Goal: Task Accomplishment & Management: Use online tool/utility

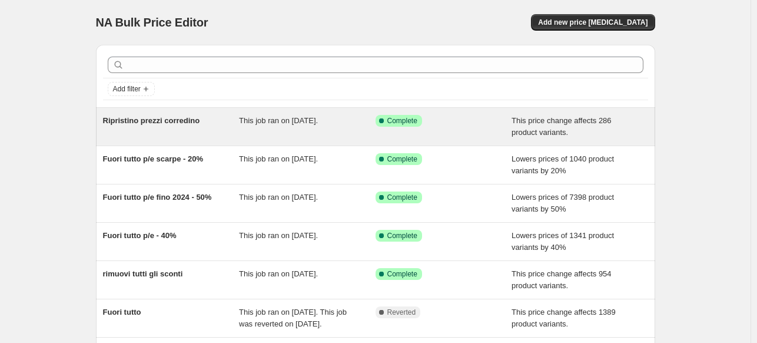
click at [180, 108] on div "Ripristino prezzi corredino This job ran on 8 agosto 2025. Success Complete Com…" at bounding box center [375, 127] width 559 height 38
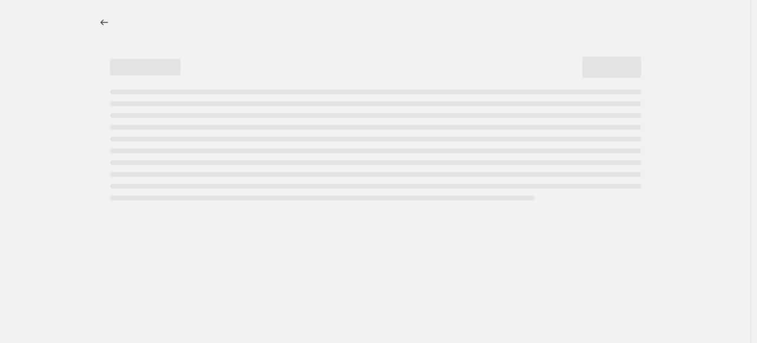
select select "ecap"
select select "remove"
select select "tag"
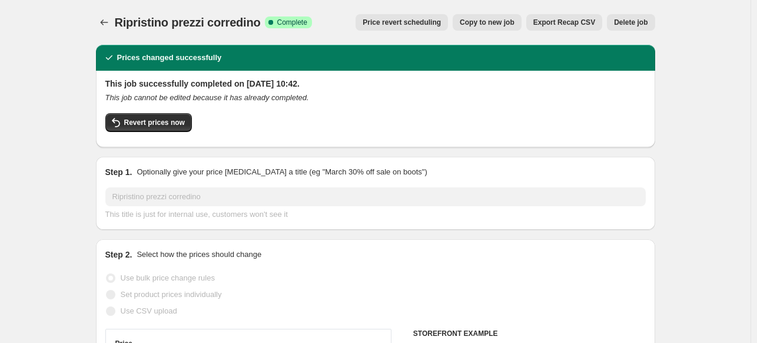
click at [486, 23] on span "Copy to new job" at bounding box center [487, 22] width 55 height 9
select select "ecap"
select select "remove"
select select "tag"
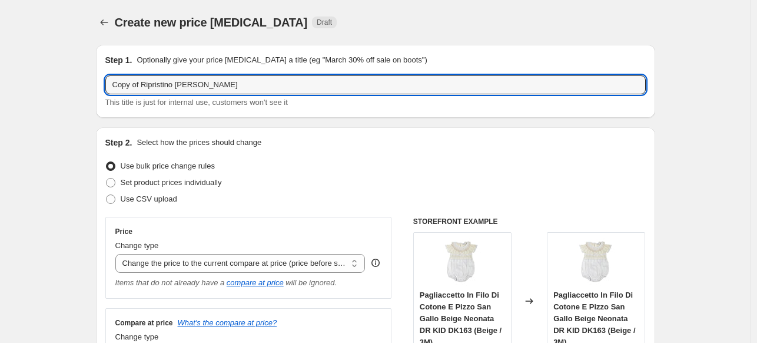
drag, startPoint x: 144, startPoint y: 87, endPoint x: 25, endPoint y: 79, distance: 119.2
type input "Ripristino prezzi cardigan"
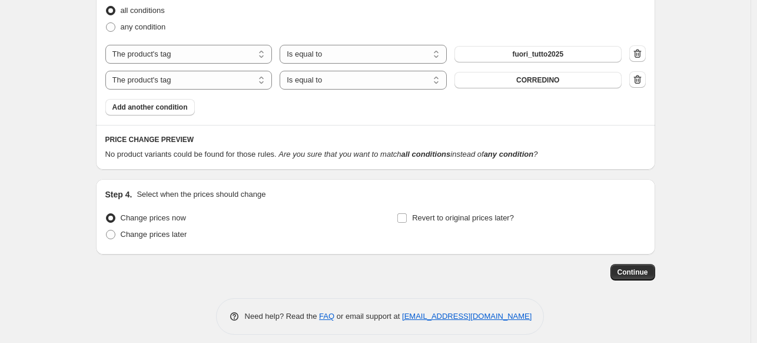
scroll to position [644, 0]
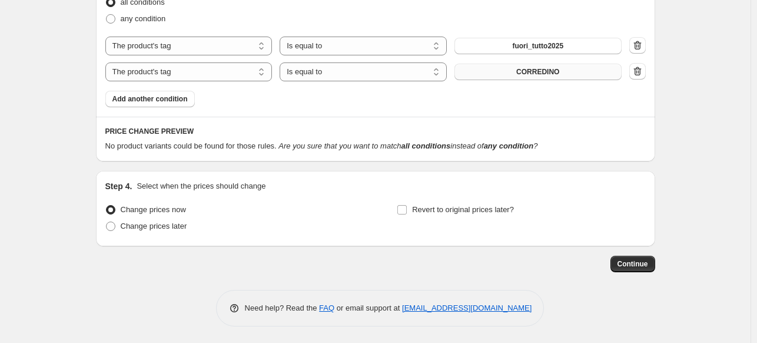
click at [521, 77] on button "CORREDINO" at bounding box center [538, 72] width 167 height 16
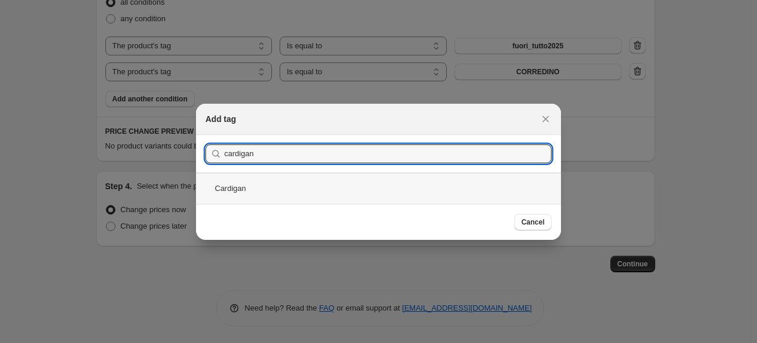
type input "cardigan"
click at [327, 187] on div "Cardigan" at bounding box center [378, 188] width 365 height 31
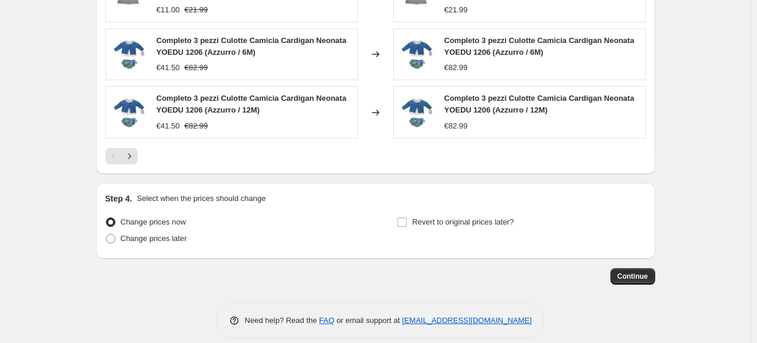
scroll to position [946, 0]
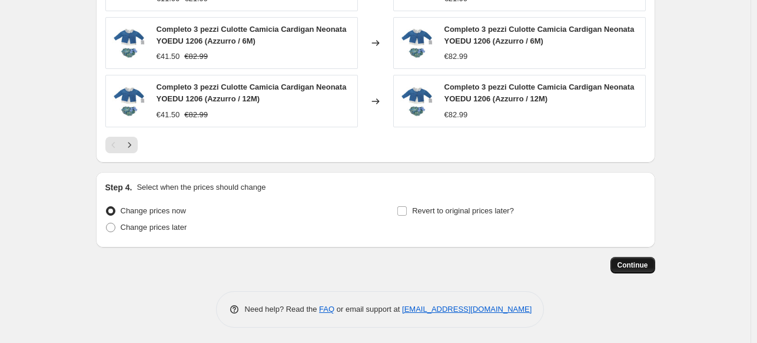
click at [643, 263] on span "Continue" at bounding box center [633, 264] width 31 height 9
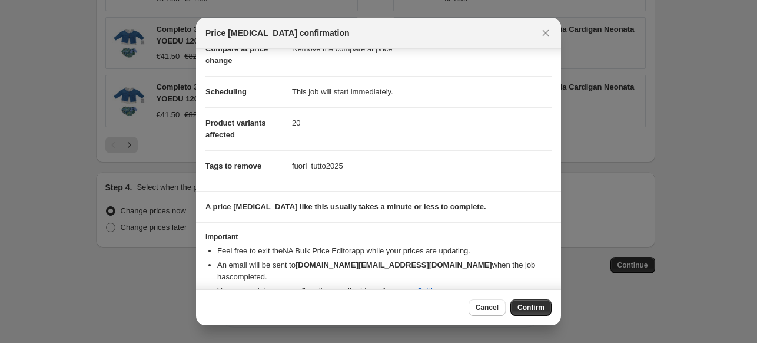
scroll to position [74, 0]
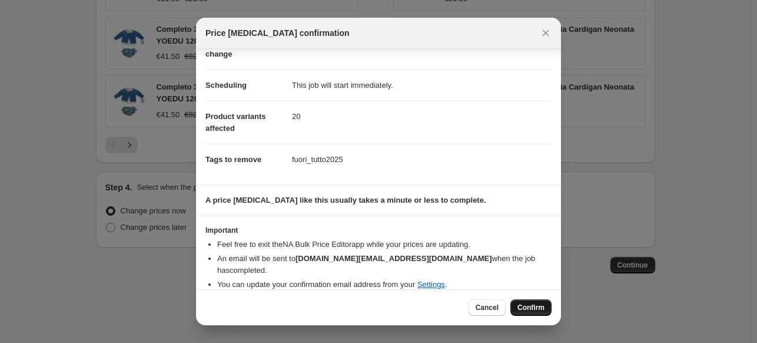
click at [524, 306] on span "Confirm" at bounding box center [531, 307] width 27 height 9
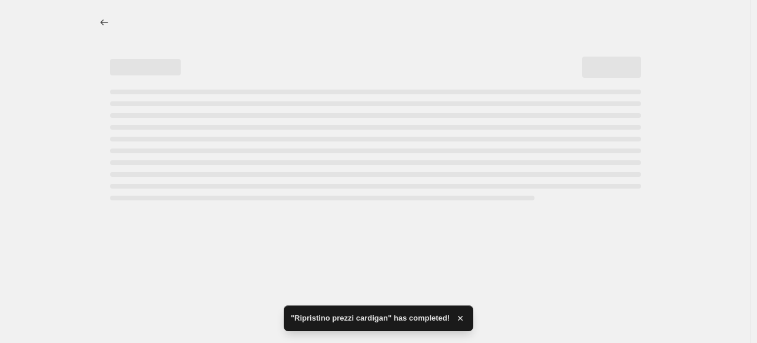
select select "ecap"
select select "remove"
select select "tag"
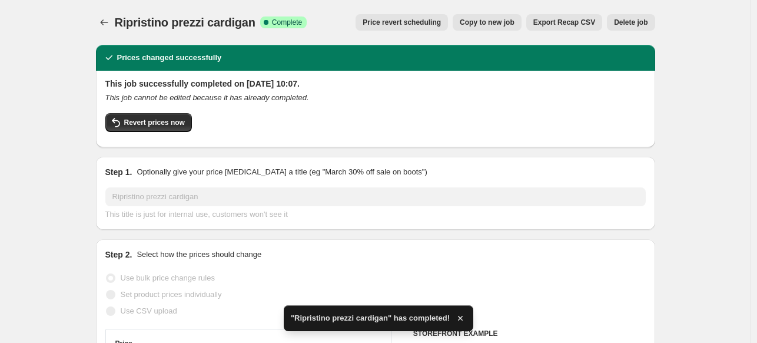
click at [492, 25] on span "Copy to new job" at bounding box center [487, 22] width 55 height 9
select select "ecap"
select select "remove"
select select "tag"
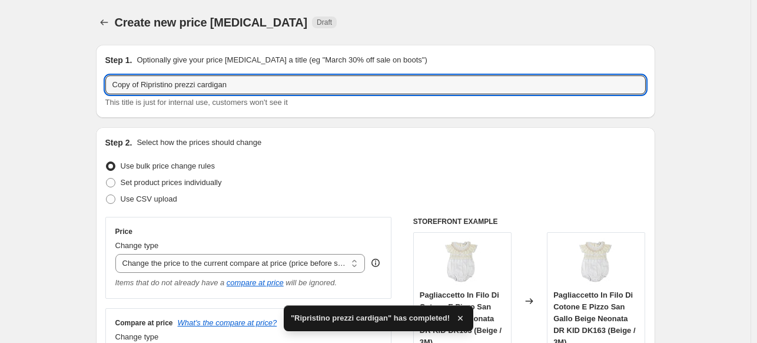
drag, startPoint x: 144, startPoint y: 82, endPoint x: 78, endPoint y: 82, distance: 66.5
drag, startPoint x: 172, startPoint y: 82, endPoint x: 262, endPoint y: 94, distance: 90.9
click at [262, 94] on div "Ripristino prezzi cardigan This title is just for internal use, customers won't…" at bounding box center [375, 91] width 541 height 33
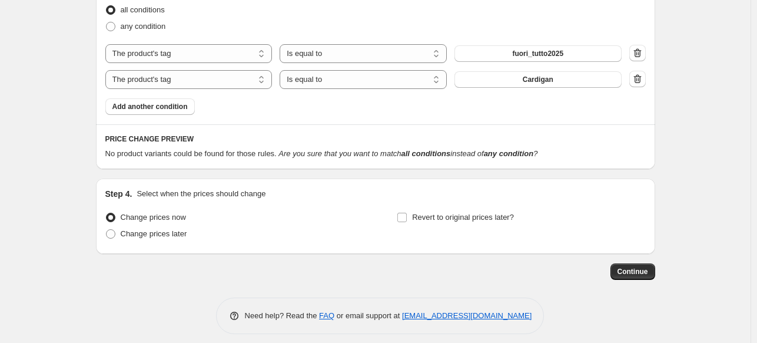
scroll to position [644, 0]
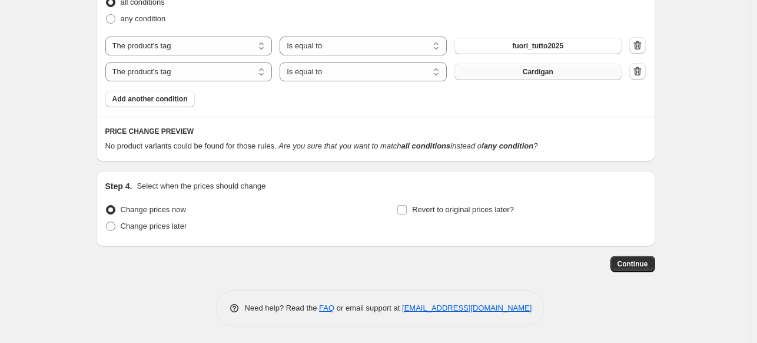
type input "Ripristino prezzi camicie"
click at [518, 68] on button "Cardigan" at bounding box center [538, 72] width 167 height 16
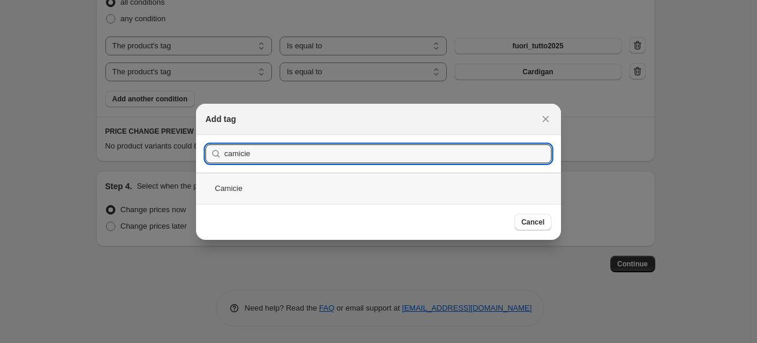
type input "camicie"
click at [385, 197] on div "Camicie" at bounding box center [378, 188] width 365 height 31
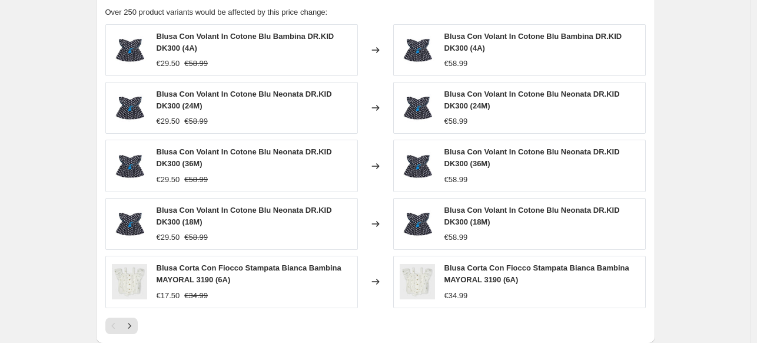
scroll to position [945, 0]
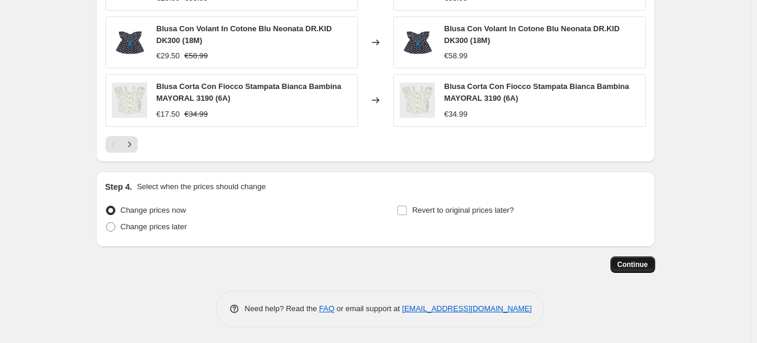
click at [638, 264] on span "Continue" at bounding box center [633, 264] width 31 height 9
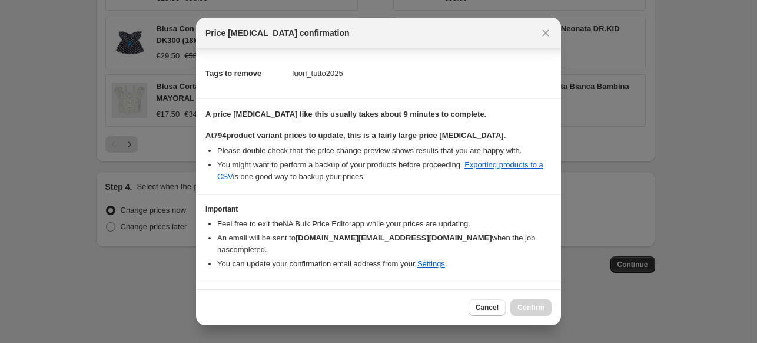
scroll to position [175, 0]
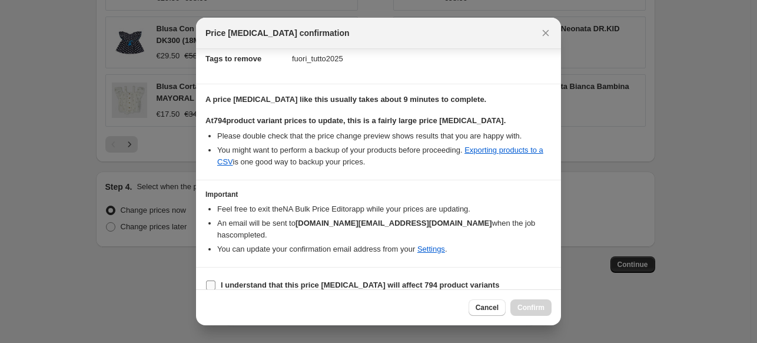
click at [216, 280] on span ":r72:" at bounding box center [211, 285] width 11 height 11
click at [216, 280] on input "I understand that this price change job will affect 794 product variants" at bounding box center [210, 284] width 9 height 9
checkbox input "true"
click at [532, 312] on span "Confirm" at bounding box center [531, 307] width 27 height 9
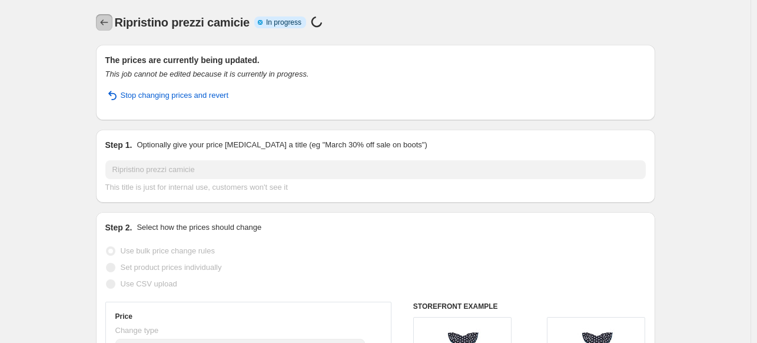
click at [112, 28] on button "Price change jobs" at bounding box center [104, 22] width 16 height 16
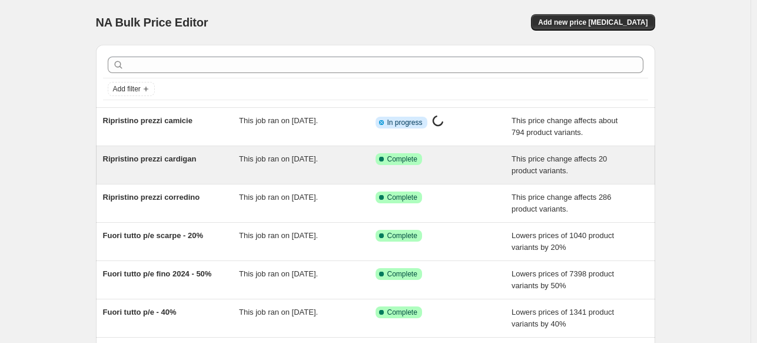
click at [214, 166] on div "Ripristino prezzi cardigan" at bounding box center [171, 165] width 137 height 24
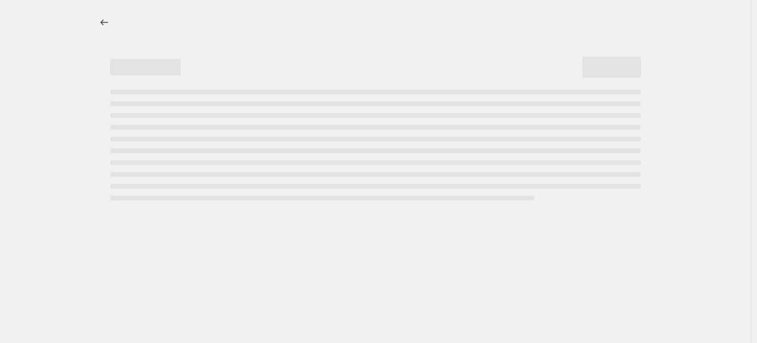
select select "ecap"
select select "remove"
select select "tag"
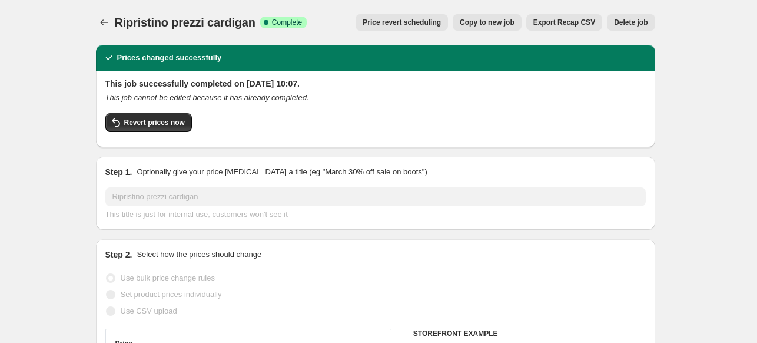
click at [473, 21] on span "Copy to new job" at bounding box center [487, 22] width 55 height 9
select select "ecap"
select select "remove"
select select "tag"
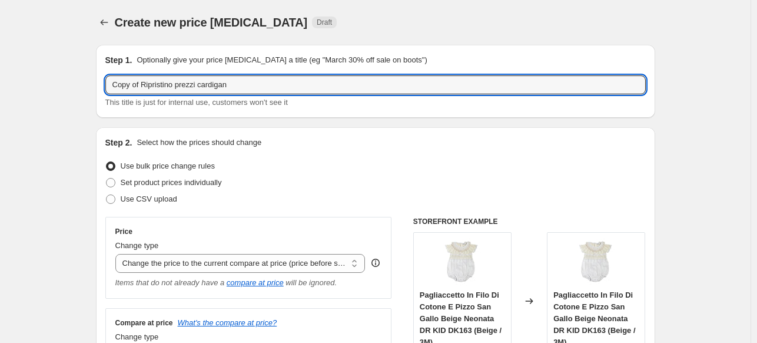
drag, startPoint x: 144, startPoint y: 82, endPoint x: 61, endPoint y: 86, distance: 83.1
drag, startPoint x: 170, startPoint y: 84, endPoint x: 243, endPoint y: 97, distance: 74.7
click at [243, 97] on div "Ripristino prezzi cardigan This title is just for internal use, customers won't…" at bounding box center [375, 91] width 541 height 33
type input "Ripristino prezzi body"
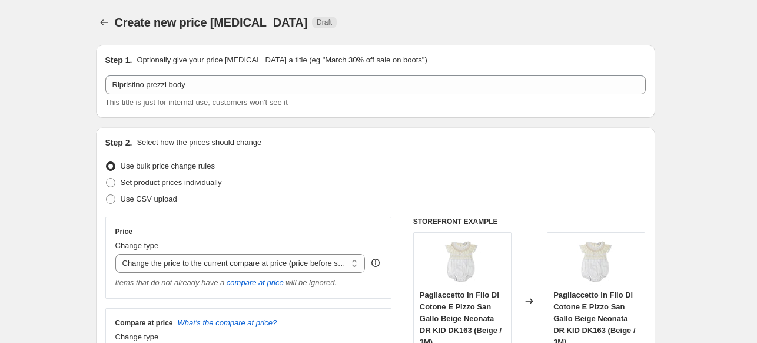
click at [379, 137] on div "Step 2. Select how the prices should change" at bounding box center [375, 143] width 541 height 12
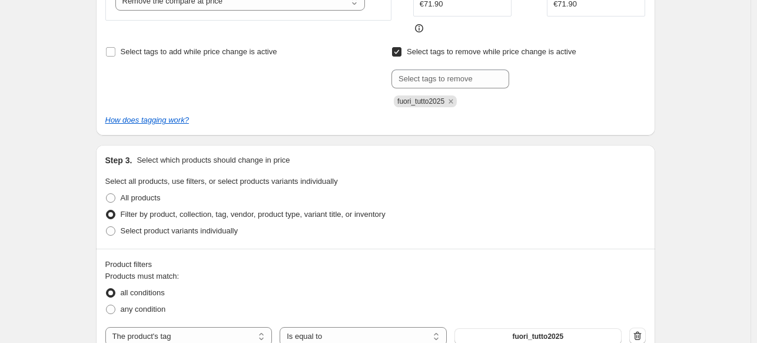
scroll to position [530, 0]
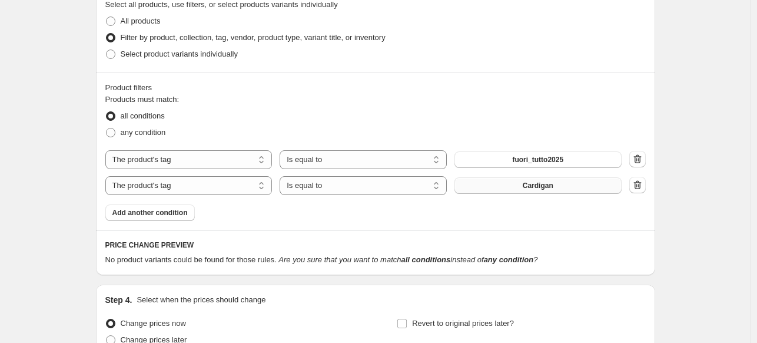
click at [546, 178] on button "Cardigan" at bounding box center [538, 185] width 167 height 16
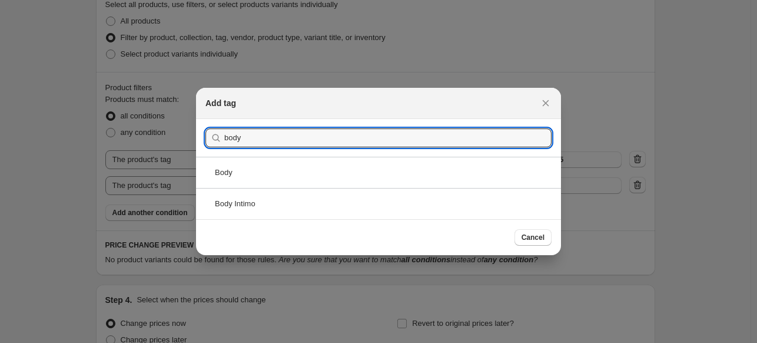
type input "body"
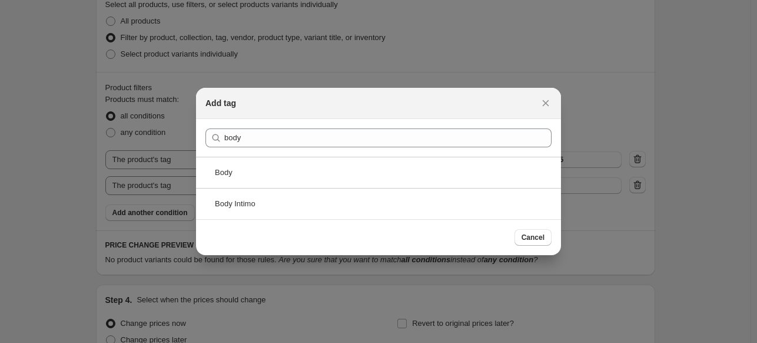
click at [304, 175] on div "Body" at bounding box center [378, 172] width 365 height 31
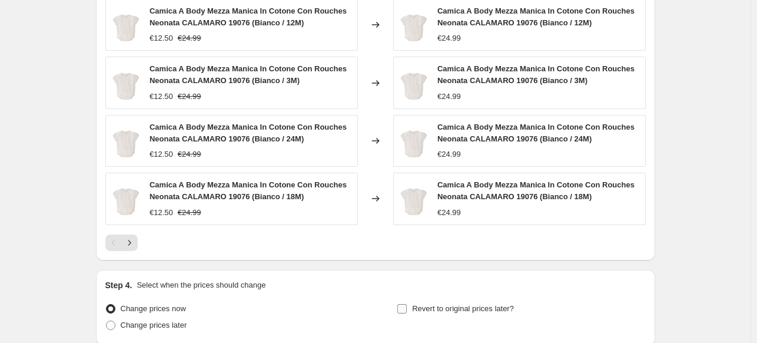
scroll to position [945, 0]
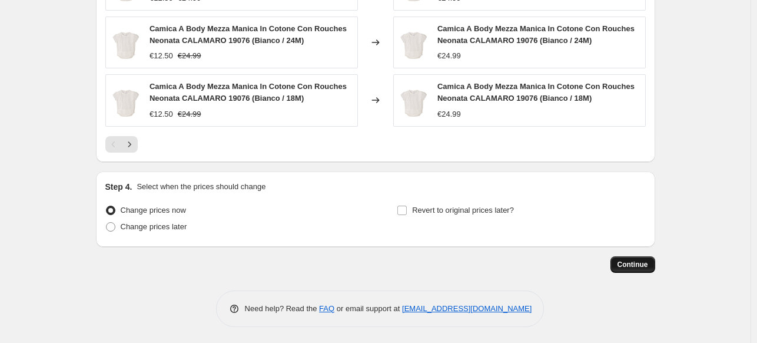
click at [648, 270] on button "Continue" at bounding box center [633, 264] width 45 height 16
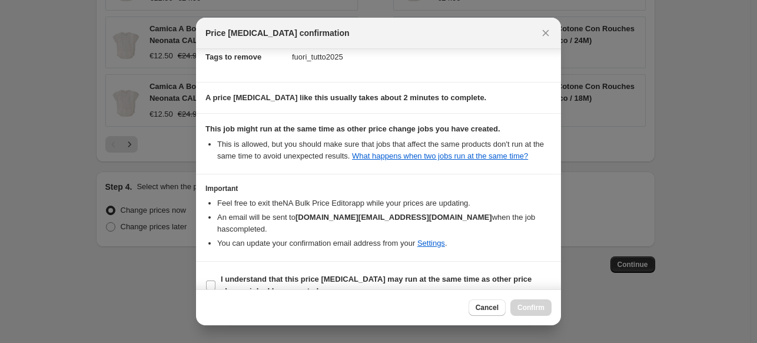
scroll to position [183, 0]
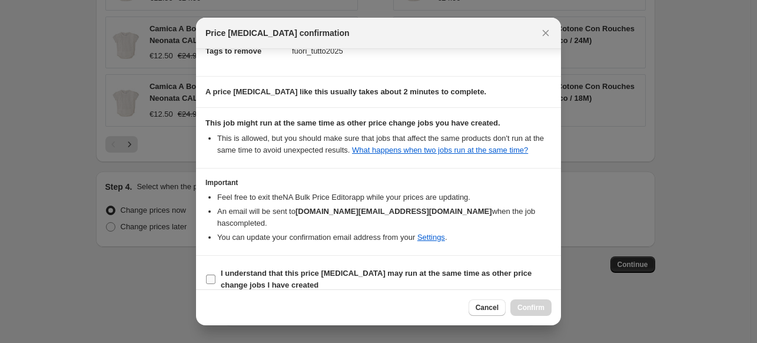
click at [268, 270] on b "I understand that this price change job may run at the same time as other price…" at bounding box center [376, 279] width 311 height 21
click at [216, 274] on input "I understand that this price change job may run at the same time as other price…" at bounding box center [210, 278] width 9 height 9
checkbox input "true"
click at [537, 306] on span "Confirm" at bounding box center [531, 307] width 27 height 9
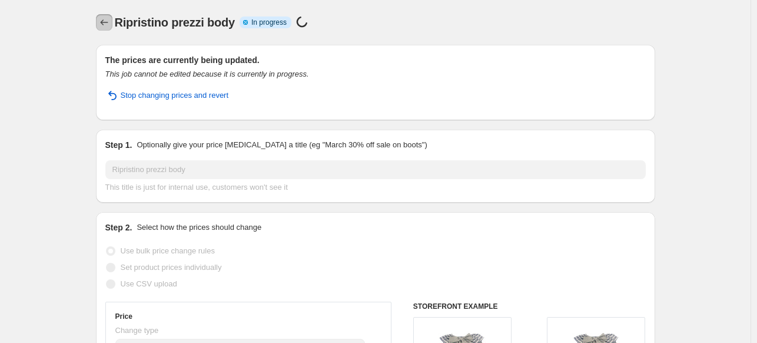
click at [101, 27] on icon "Price change jobs" at bounding box center [104, 22] width 12 height 12
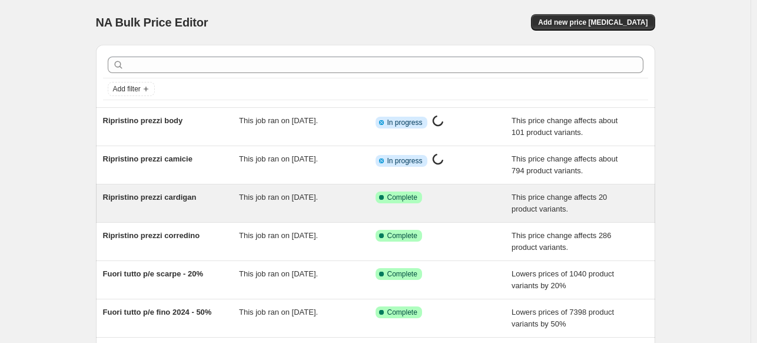
click at [213, 192] on div "Ripristino prezzi cardigan" at bounding box center [171, 203] width 137 height 24
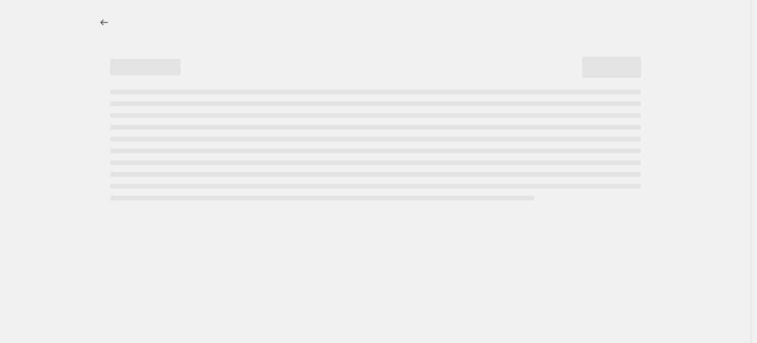
select select "ecap"
select select "remove"
select select "tag"
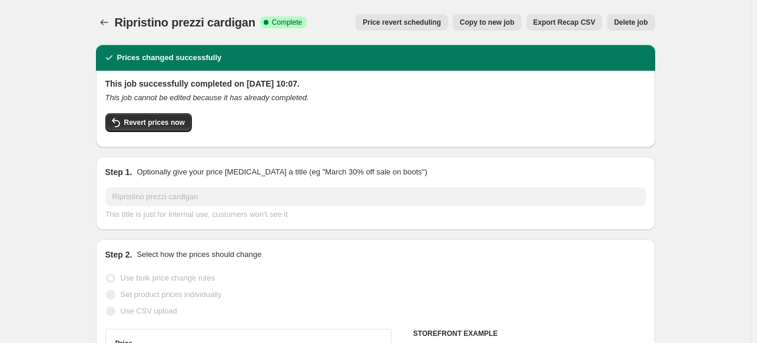
click at [486, 17] on button "Copy to new job" at bounding box center [487, 22] width 69 height 16
select select "ecap"
select select "remove"
select select "tag"
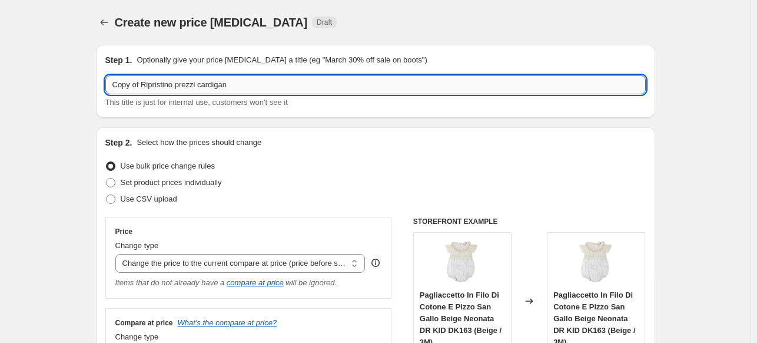
click at [240, 87] on input "Copy of Ripristino prezzi cardigan" at bounding box center [375, 84] width 541 height 19
drag, startPoint x: 141, startPoint y: 83, endPoint x: 47, endPoint y: 84, distance: 94.2
type input "Ripristino prezzi cardigan"
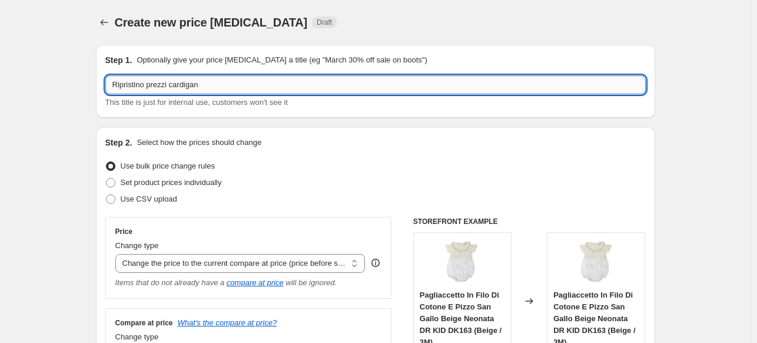
click at [186, 84] on input "Ripristino prezzi cardigan" at bounding box center [375, 84] width 541 height 19
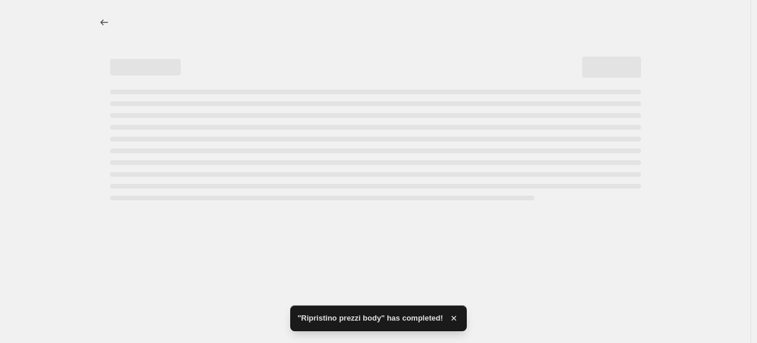
select select "ecap"
select select "remove"
select select "tag"
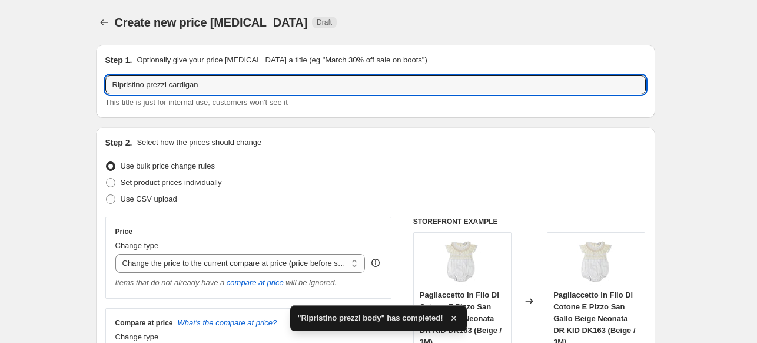
click at [196, 85] on input "Ripristino prezzi cardigan" at bounding box center [375, 84] width 541 height 19
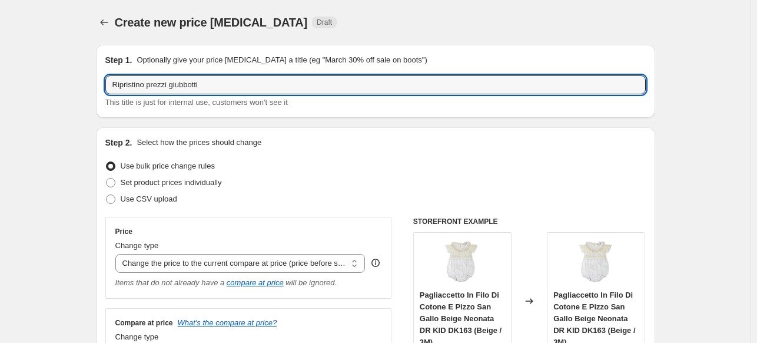
type input "Ripristino prezzi giubbotti"
click at [367, 143] on div "Step 2. Select how the prices should change" at bounding box center [375, 143] width 541 height 12
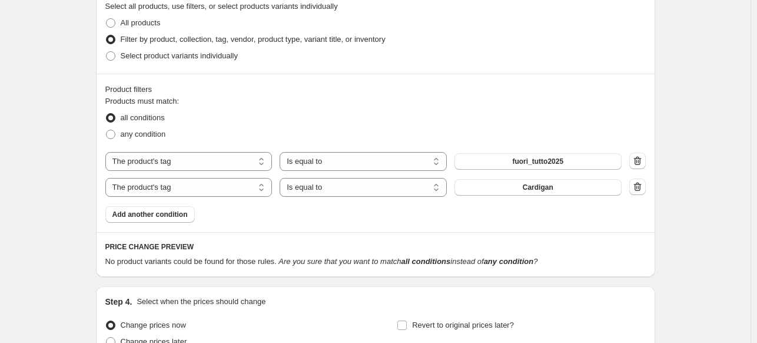
scroll to position [530, 0]
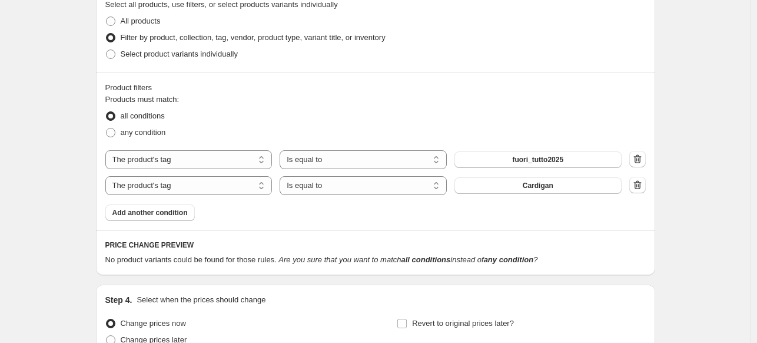
click at [592, 194] on div "The product The product's collection The product's tag The product's vendor The…" at bounding box center [363, 185] width 516 height 19
click at [565, 180] on button "Cardigan" at bounding box center [538, 185] width 167 height 16
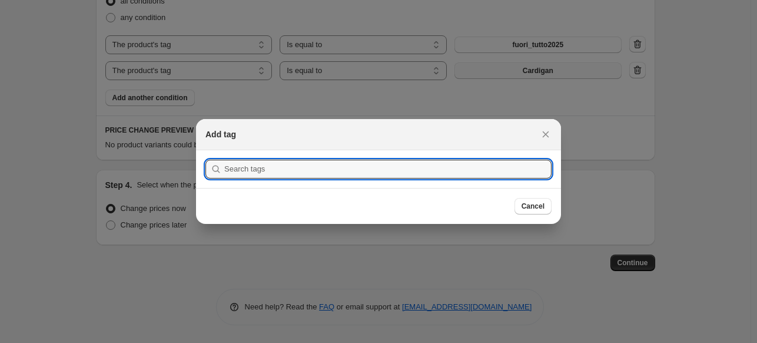
scroll to position [0, 0]
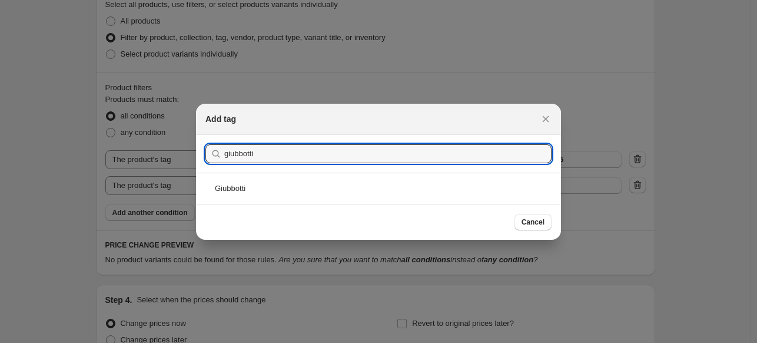
type input "giubbotti"
click at [323, 194] on div "Giubbotti" at bounding box center [378, 188] width 365 height 31
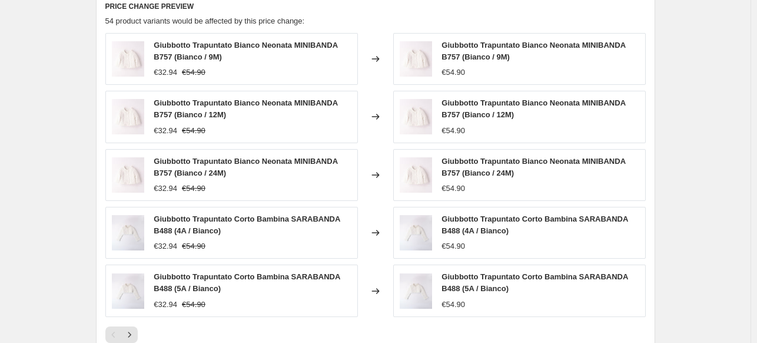
scroll to position [946, 0]
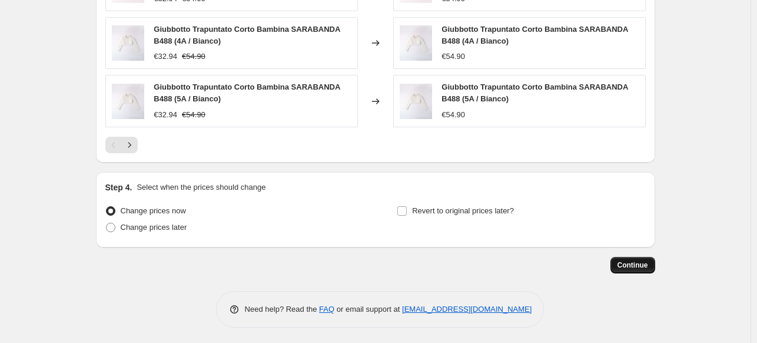
click at [630, 263] on span "Continue" at bounding box center [633, 264] width 31 height 9
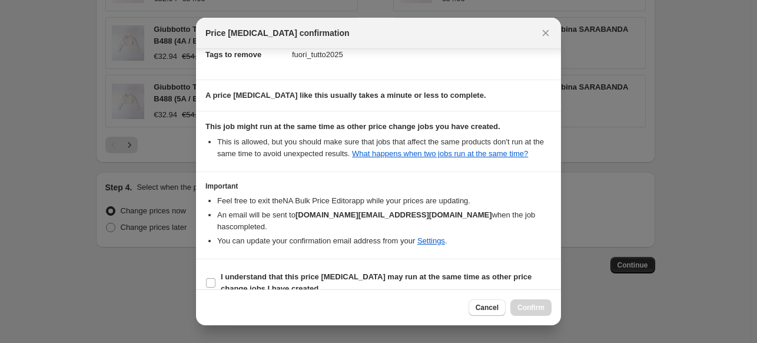
scroll to position [183, 0]
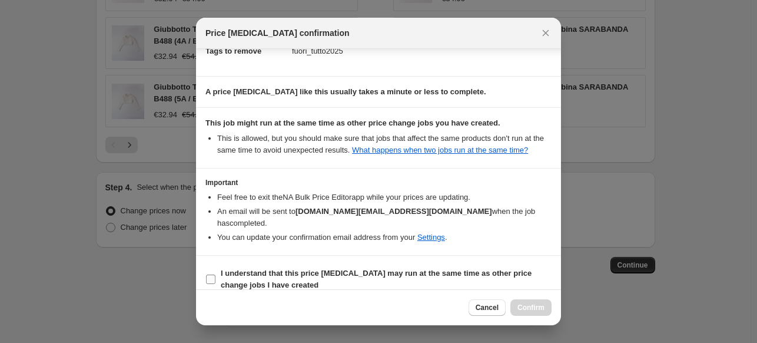
click at [249, 269] on b "I understand that this price change job may run at the same time as other price…" at bounding box center [376, 279] width 311 height 21
click at [216, 274] on input "I understand that this price change job may run at the same time as other price…" at bounding box center [210, 278] width 9 height 9
checkbox input "true"
click at [520, 298] on div "Cancel Confirm" at bounding box center [378, 307] width 365 height 36
click at [531, 306] on span "Confirm" at bounding box center [531, 307] width 27 height 9
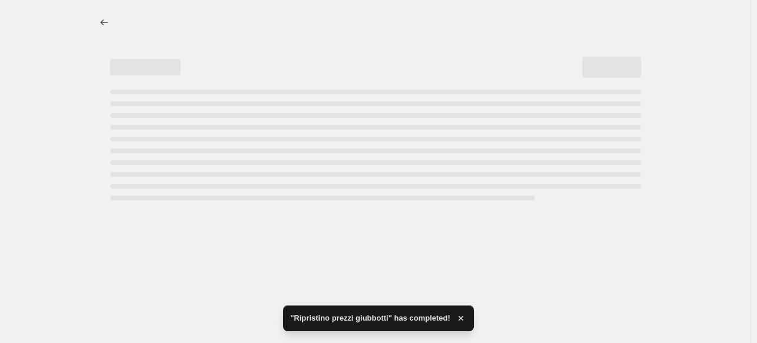
select select "ecap"
select select "remove"
select select "tag"
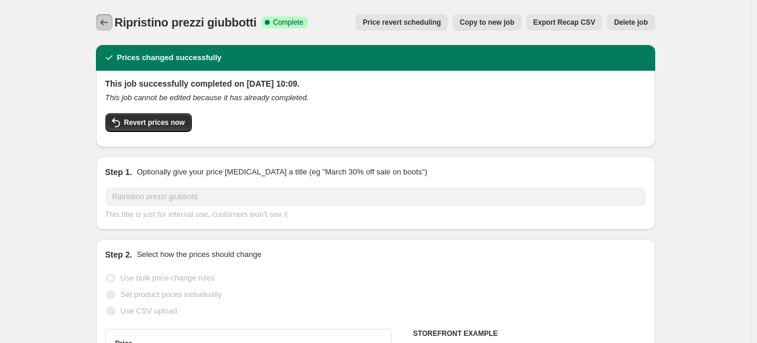
click at [107, 23] on icon "Price change jobs" at bounding box center [104, 22] width 12 height 12
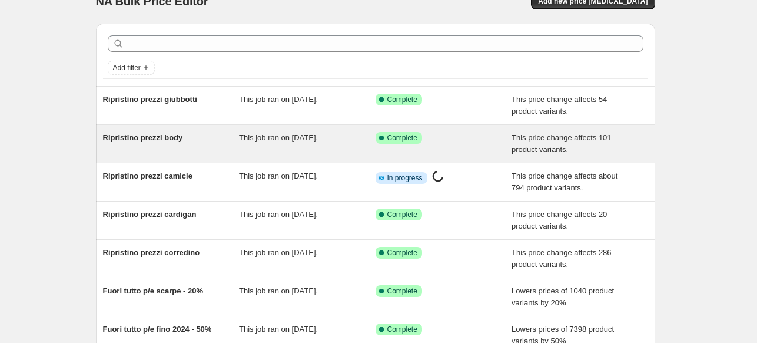
scroll to position [59, 0]
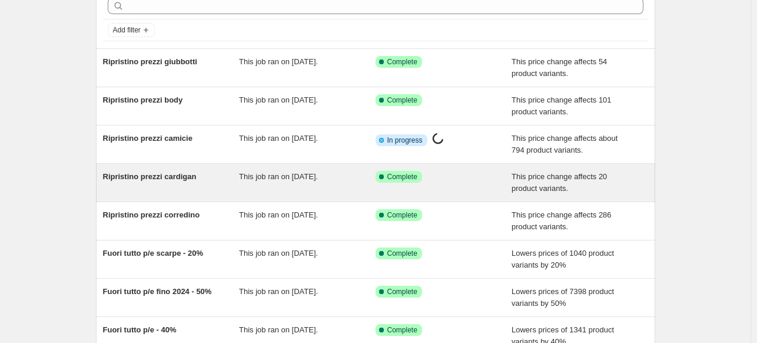
click at [221, 185] on div "Ripristino prezzi cardigan" at bounding box center [171, 183] width 137 height 24
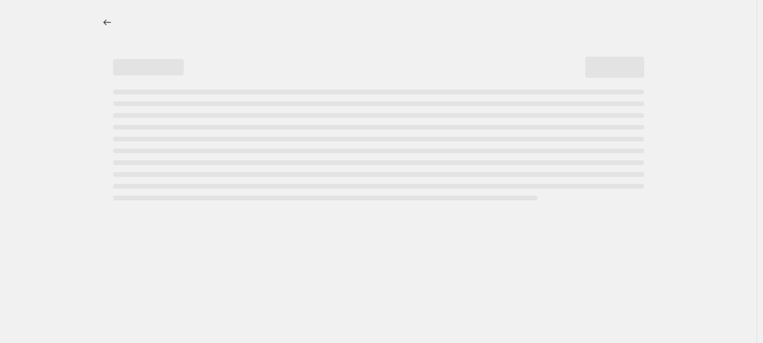
select select "ecap"
select select "remove"
select select "tag"
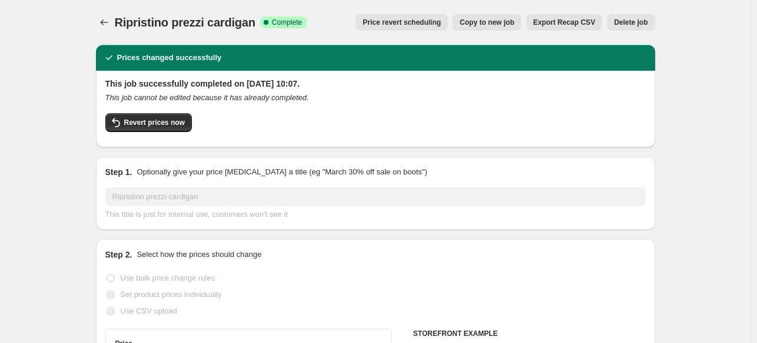
click at [476, 24] on span "Copy to new job" at bounding box center [487, 22] width 55 height 9
select select "ecap"
select select "remove"
select select "tag"
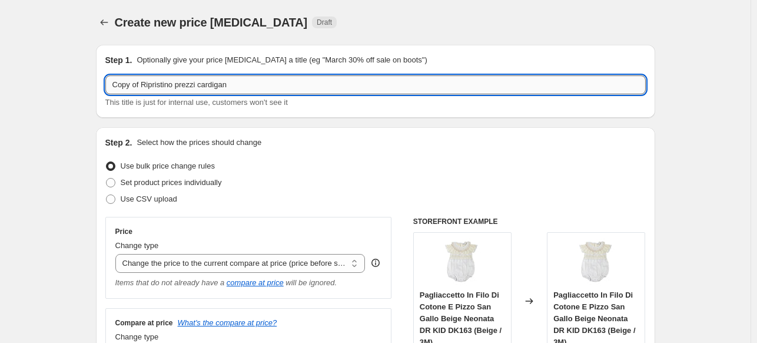
click at [265, 84] on input "Copy of Ripristino prezzi cardigan" at bounding box center [375, 84] width 541 height 19
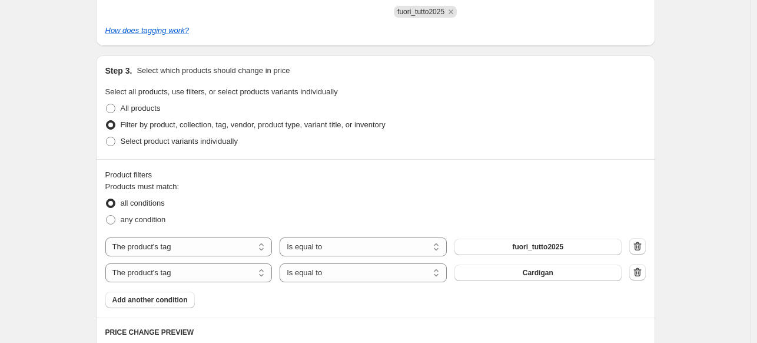
scroll to position [589, 0]
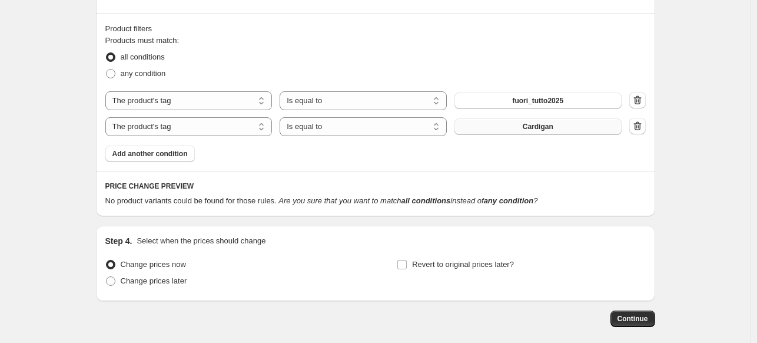
type input "Copy of Ripristino prezzi maglioncini"
click at [520, 131] on button "Cardigan" at bounding box center [538, 126] width 167 height 16
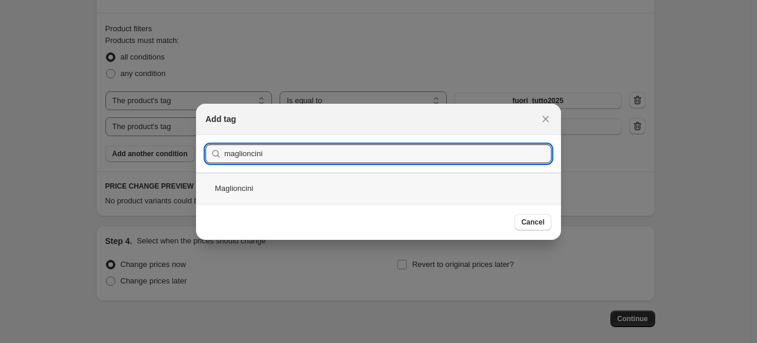
type input "maglioncini"
click at [405, 183] on div "Maglioncini" at bounding box center [378, 188] width 365 height 31
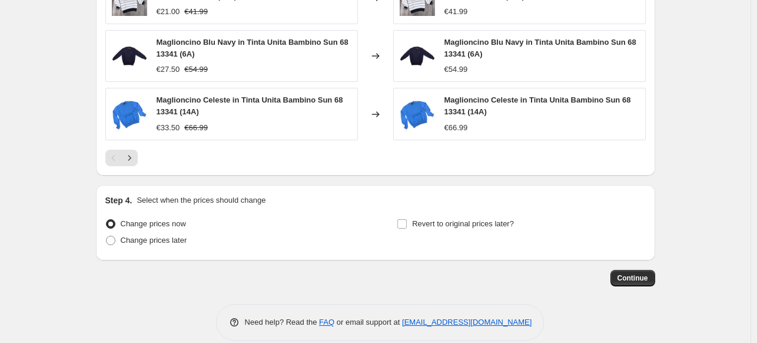
scroll to position [946, 0]
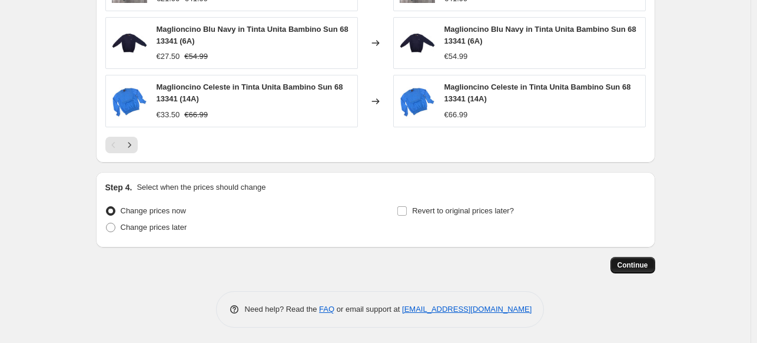
click at [654, 268] on button "Continue" at bounding box center [633, 265] width 45 height 16
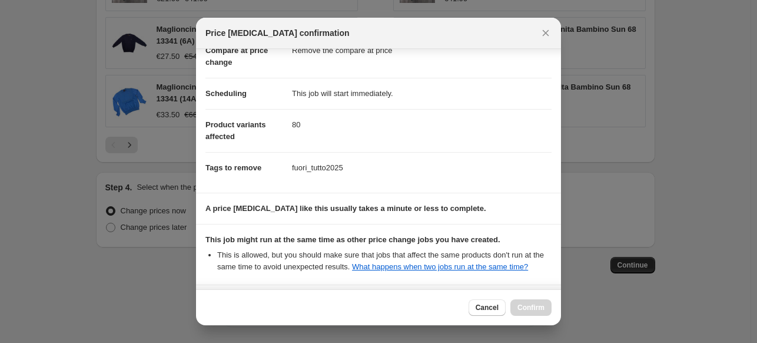
scroll to position [183, 0]
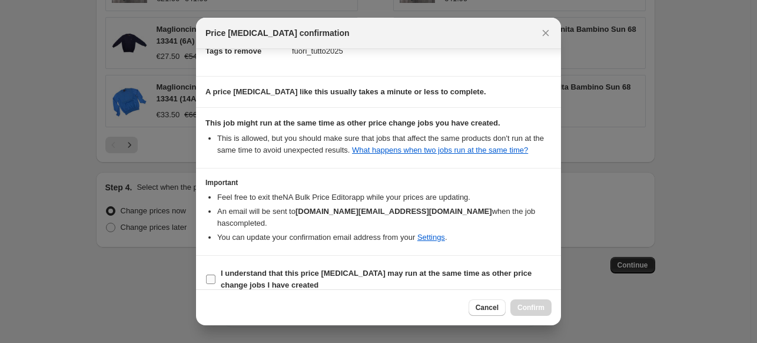
drag, startPoint x: 236, startPoint y: 265, endPoint x: 250, endPoint y: 263, distance: 14.8
click at [238, 269] on b "I understand that this price change job may run at the same time as other price…" at bounding box center [376, 279] width 311 height 21
click at [255, 269] on b "I understand that this price change job may run at the same time as other price…" at bounding box center [376, 279] width 311 height 21
click at [216, 274] on input "I understand that this price change job may run at the same time as other price…" at bounding box center [210, 278] width 9 height 9
checkbox input "true"
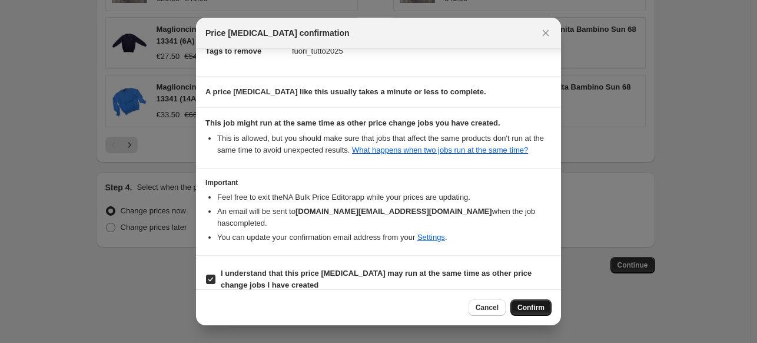
click at [543, 300] on button "Confirm" at bounding box center [531, 307] width 41 height 16
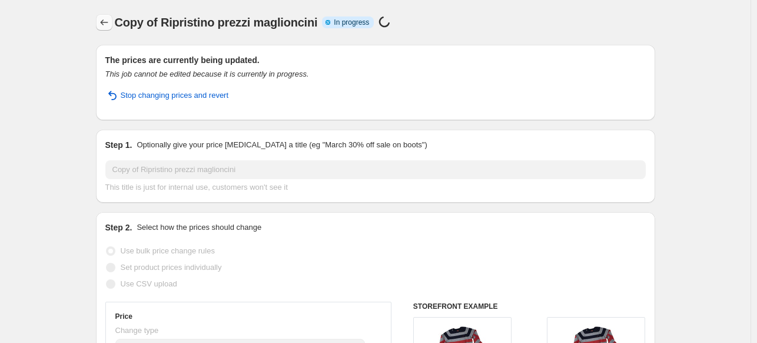
click at [108, 22] on icon "Price change jobs" at bounding box center [104, 22] width 12 height 12
